Goal: Information Seeking & Learning: Learn about a topic

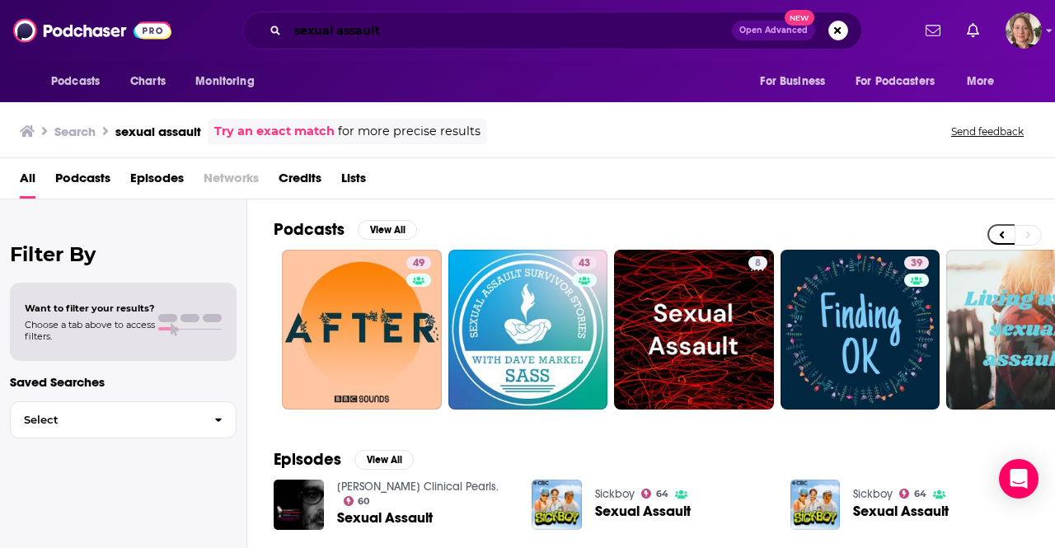
click at [454, 38] on input "sexual assault" at bounding box center [510, 30] width 444 height 26
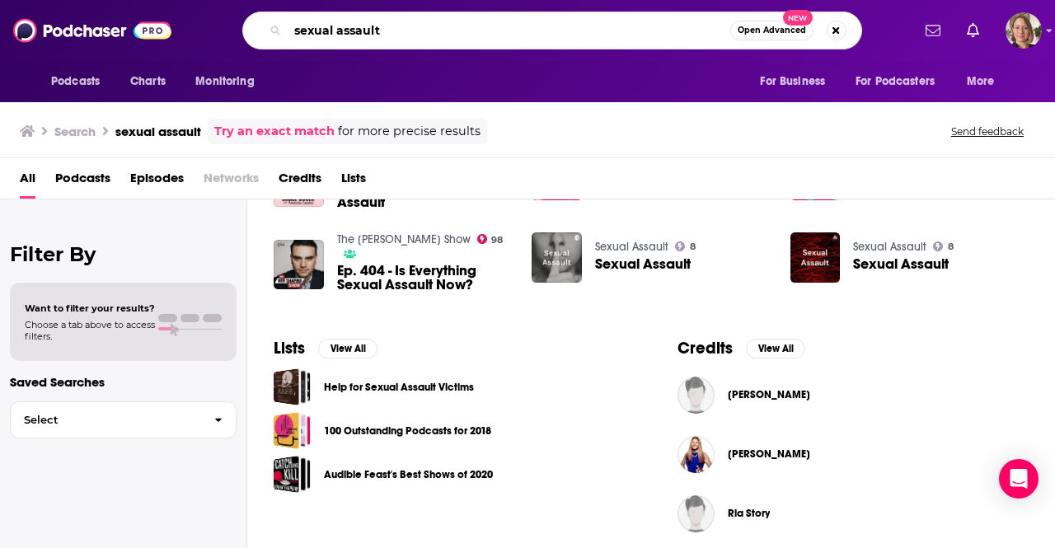
click at [454, 38] on input "sexual assault" at bounding box center [509, 30] width 442 height 26
type input "possible"
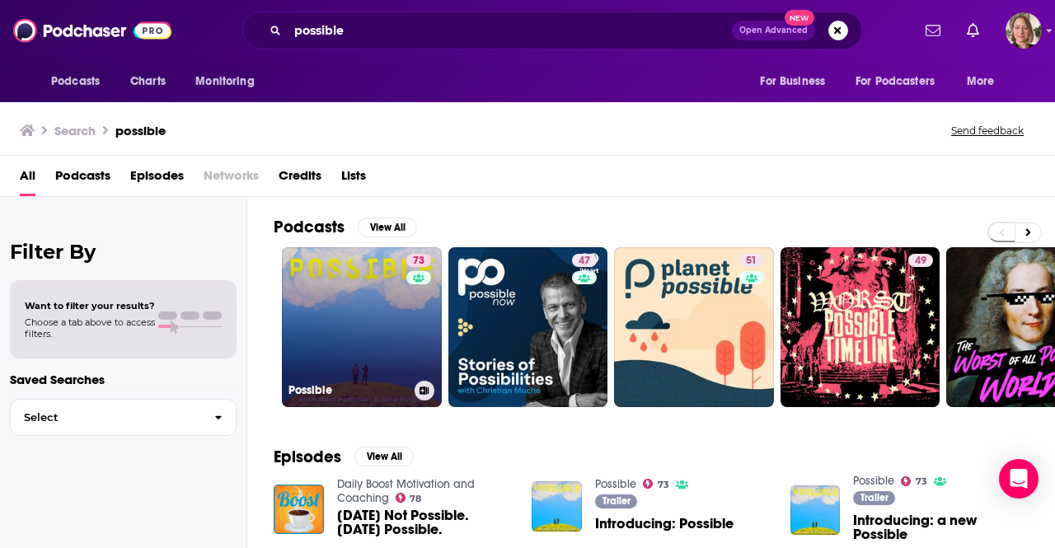
click at [366, 366] on link "73 Possible" at bounding box center [362, 327] width 160 height 160
